Goal: Task Accomplishment & Management: Complete application form

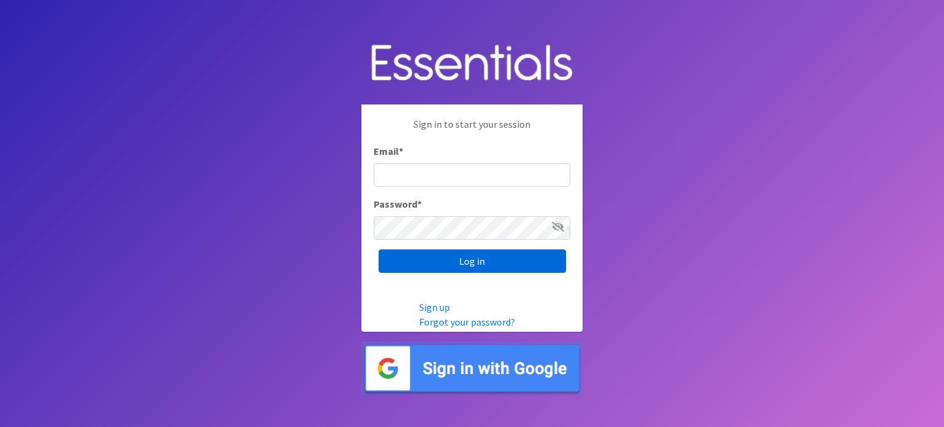
type input "[EMAIL_ADDRESS][DOMAIN_NAME]"
click at [430, 257] on input "Log in" at bounding box center [471, 260] width 187 height 23
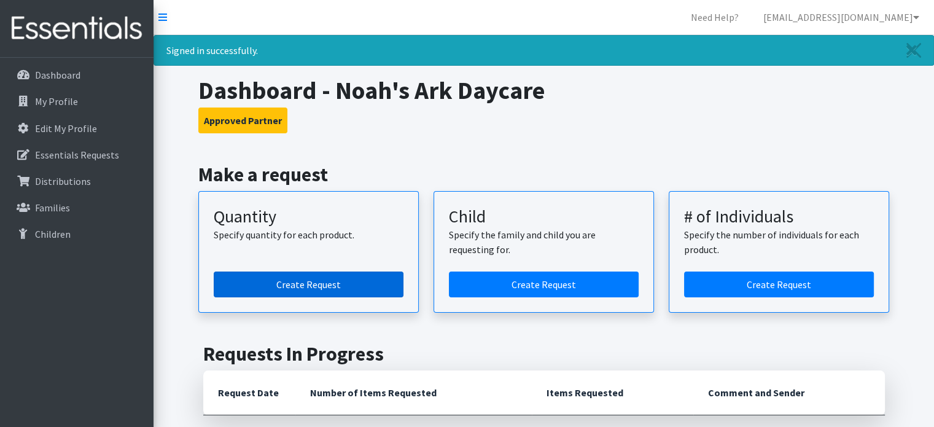
click at [307, 286] on link "Create Request" at bounding box center [309, 285] width 190 height 26
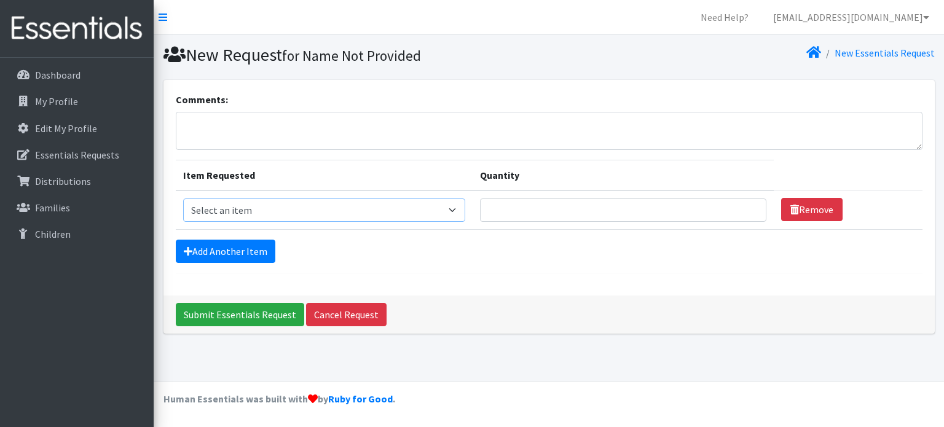
click at [396, 208] on select "Select an item C-Pull-Ups (5T-6T) C-Youth Briefs Md Child (Newborn) Child (Size…" at bounding box center [324, 209] width 283 height 23
select select "3070"
click at [183, 198] on select "Select an item C-Pull-Ups (5T-6T) C-Youth Briefs Md Child (Newborn) Child (Size…" at bounding box center [324, 209] width 283 height 23
click at [480, 216] on input "Quantity" at bounding box center [623, 209] width 286 height 23
type input "5"
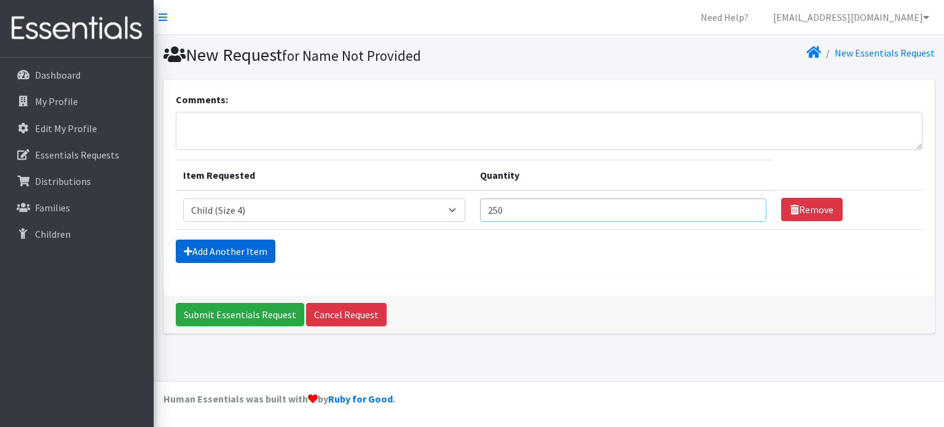
type input "250"
click at [248, 245] on link "Add Another Item" at bounding box center [226, 251] width 100 height 23
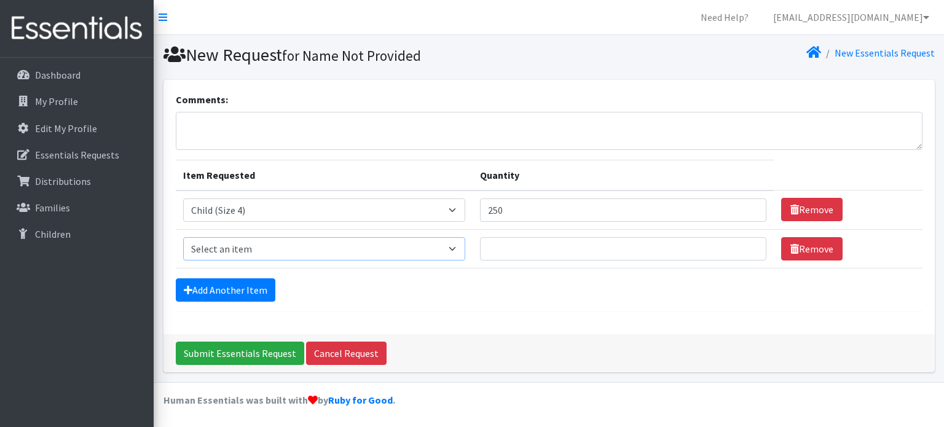
click at [399, 246] on select "Select an item C-Pull-Ups (5T-6T) C-Youth Briefs Md Child (Newborn) Child (Size…" at bounding box center [324, 248] width 283 height 23
select select "3068"
click at [183, 237] on select "Select an item C-Pull-Ups (5T-6T) C-Youth Briefs Md Child (Newborn) Child (Size…" at bounding box center [324, 248] width 283 height 23
click at [480, 243] on input "Quantity" at bounding box center [623, 248] width 286 height 23
type input "500"
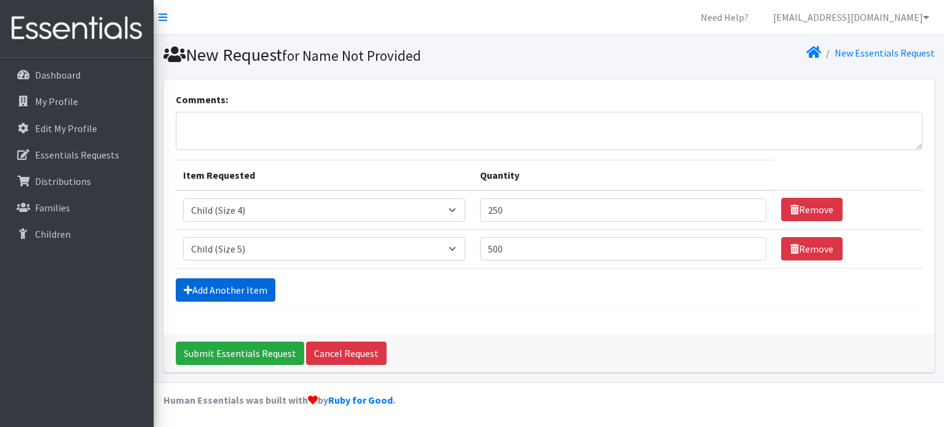
click at [251, 287] on link "Add Another Item" at bounding box center [226, 289] width 100 height 23
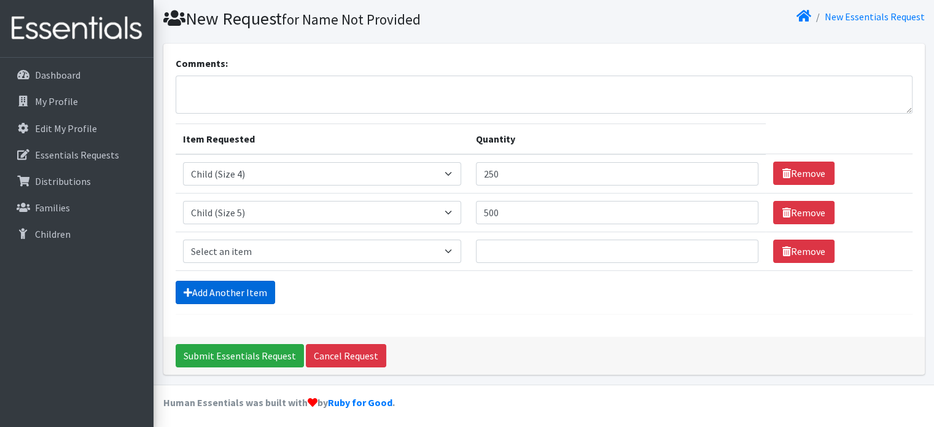
scroll to position [37, 0]
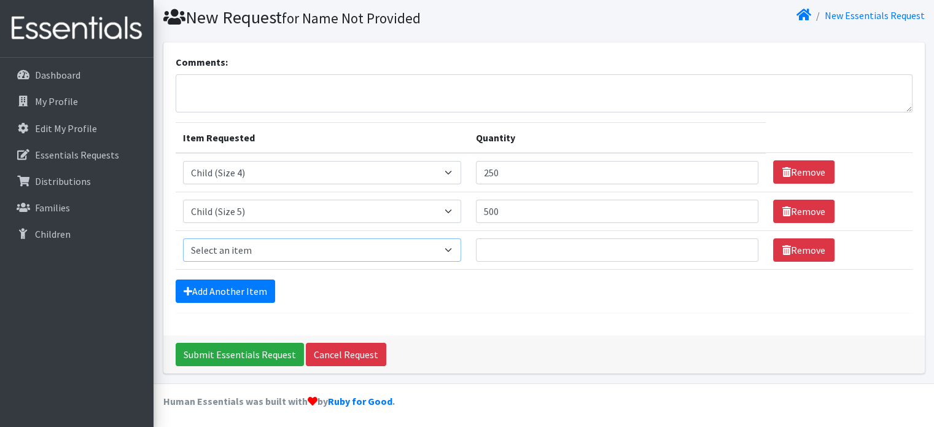
click at [314, 254] on select "Select an item C-Pull-Ups (5T-6T) C-Youth Briefs Md Child (Newborn) Child (Size…" at bounding box center [322, 249] width 279 height 23
select select "14435"
click at [183, 238] on select "Select an item C-Pull-Ups (5T-6T) C-Youth Briefs Md Child (Newborn) Child (Size…" at bounding box center [322, 249] width 279 height 23
click at [476, 250] on input "Quantity" at bounding box center [617, 249] width 282 height 23
click at [227, 295] on link "Add Another Item" at bounding box center [226, 291] width 100 height 23
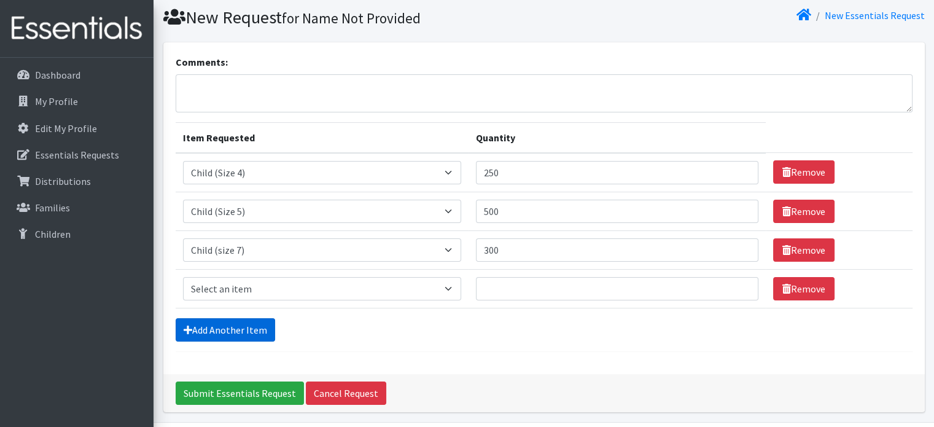
scroll to position [76, 0]
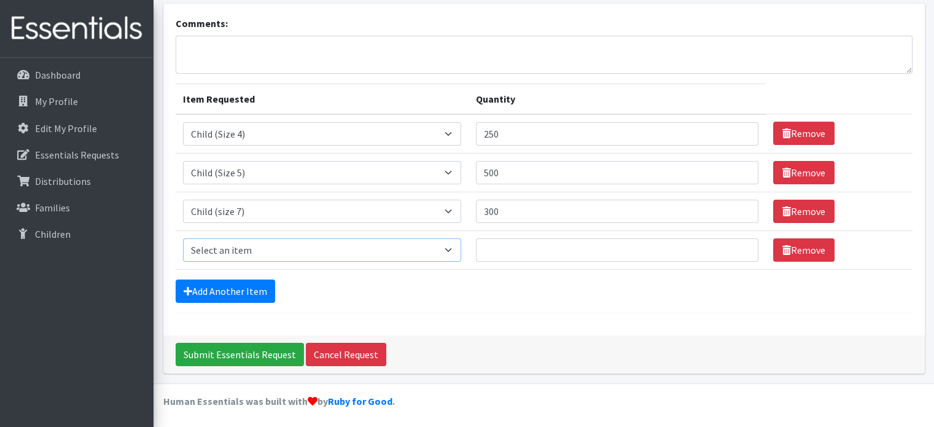
click at [393, 248] on select "Select an item C-Pull-Ups (5T-6T) C-Youth Briefs Md Child (Newborn) Child (Size…" at bounding box center [322, 249] width 279 height 23
click at [773, 247] on link "Remove" at bounding box center [803, 249] width 61 height 23
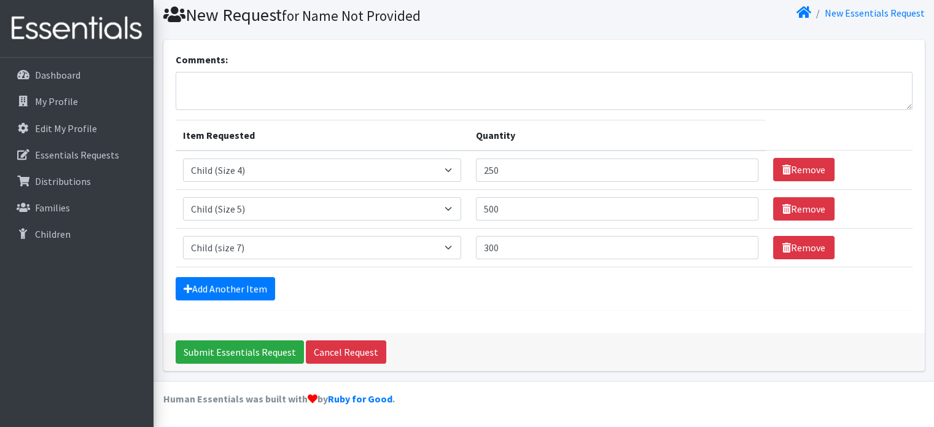
scroll to position [37, 0]
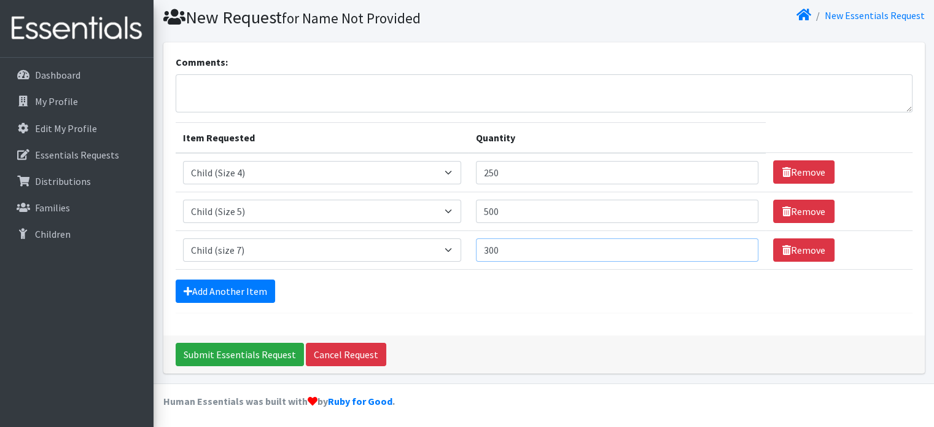
click at [476, 249] on input "300" at bounding box center [617, 249] width 282 height 23
type input "3"
type input "400"
click at [476, 173] on input "250" at bounding box center [617, 172] width 282 height 23
type input "2"
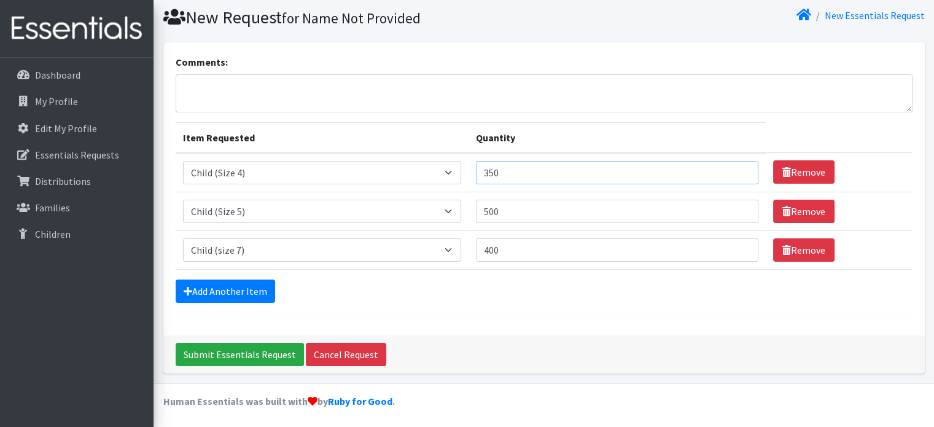
type input "350"
click at [476, 211] on input "500" at bounding box center [617, 211] width 282 height 23
type input "550"
click at [442, 288] on div "Add Another Item" at bounding box center [544, 291] width 737 height 23
click at [476, 174] on input "350" at bounding box center [617, 172] width 282 height 23
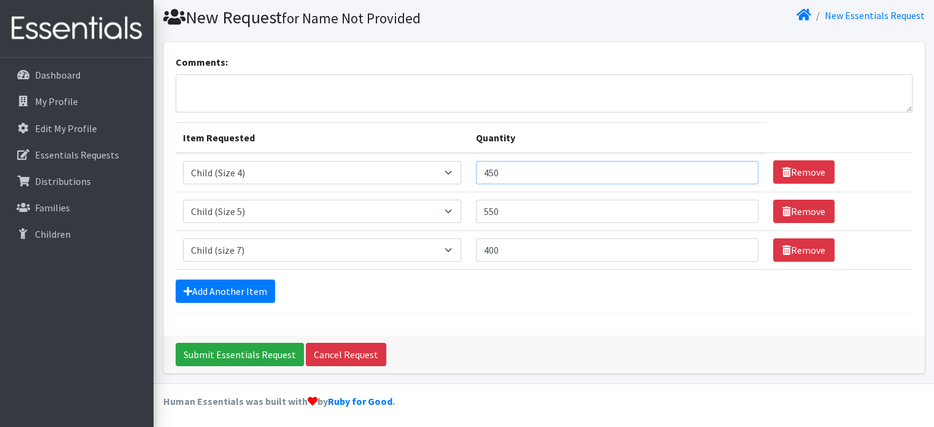
type input "450"
click at [477, 284] on div "Add Another Item" at bounding box center [544, 291] width 737 height 23
click at [340, 92] on textarea "Comments:" at bounding box center [544, 93] width 737 height 38
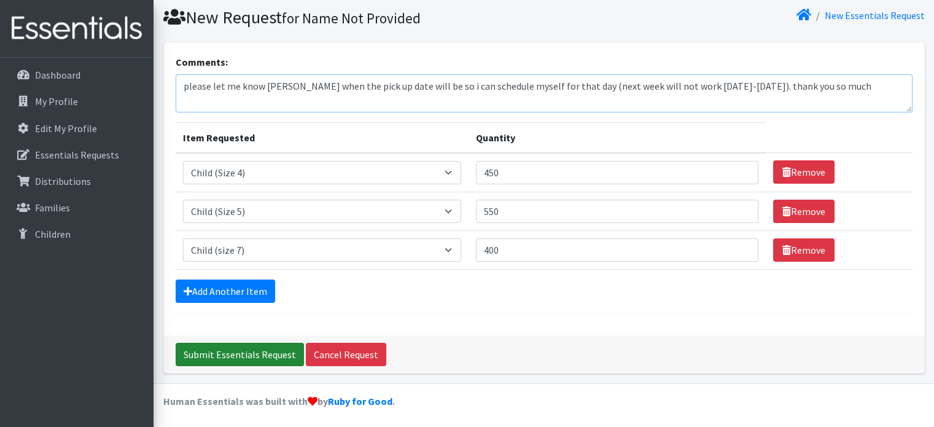
type textarea "please let me know asap when the pick up date will be so i can schedule myself …"
click at [239, 350] on input "Submit Essentials Request" at bounding box center [240, 354] width 128 height 23
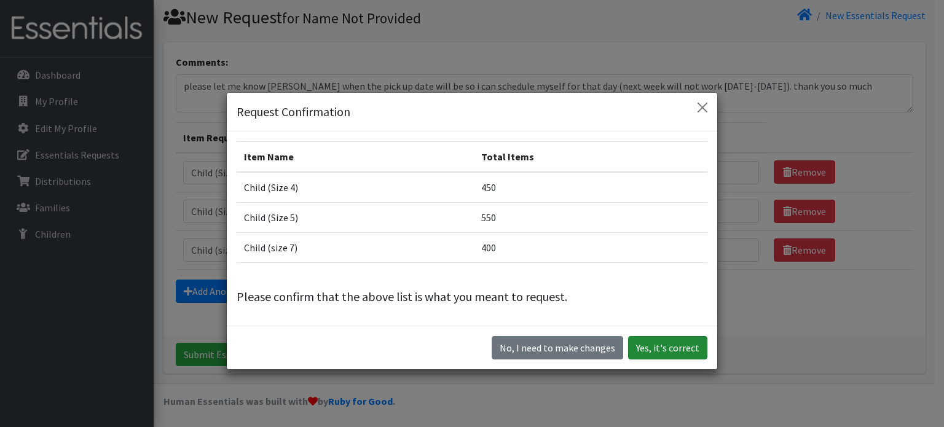
click at [647, 343] on button "Yes, it's correct" at bounding box center [667, 347] width 79 height 23
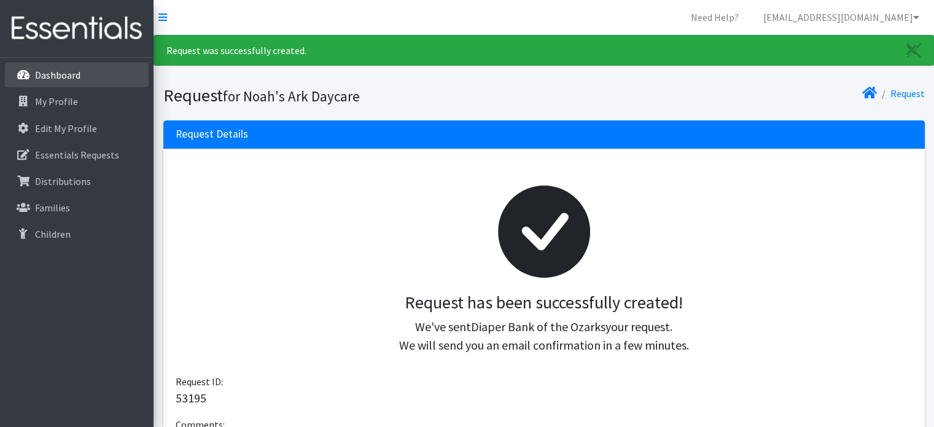
click at [44, 76] on p "Dashboard" at bounding box center [57, 75] width 45 height 12
